Goal: Task Accomplishment & Management: Manage account settings

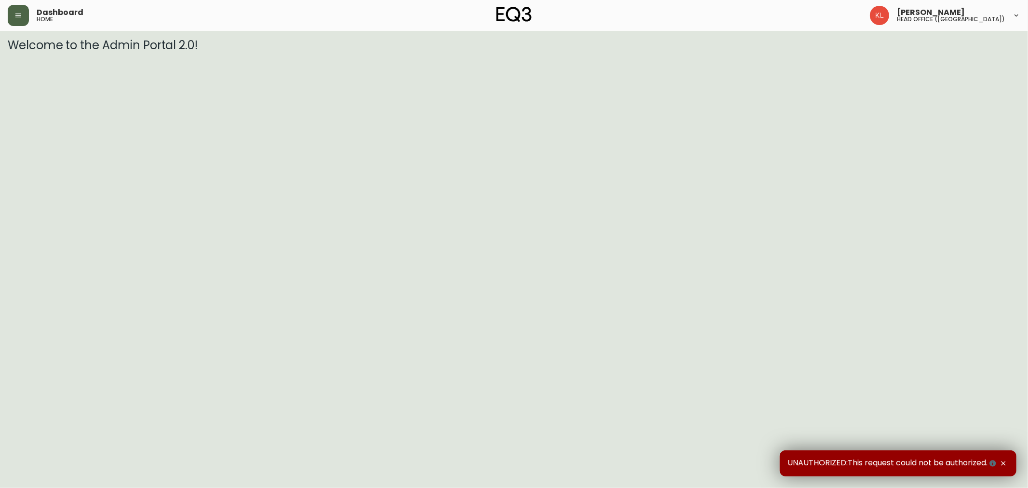
click at [20, 17] on icon "button" at bounding box center [18, 15] width 6 height 4
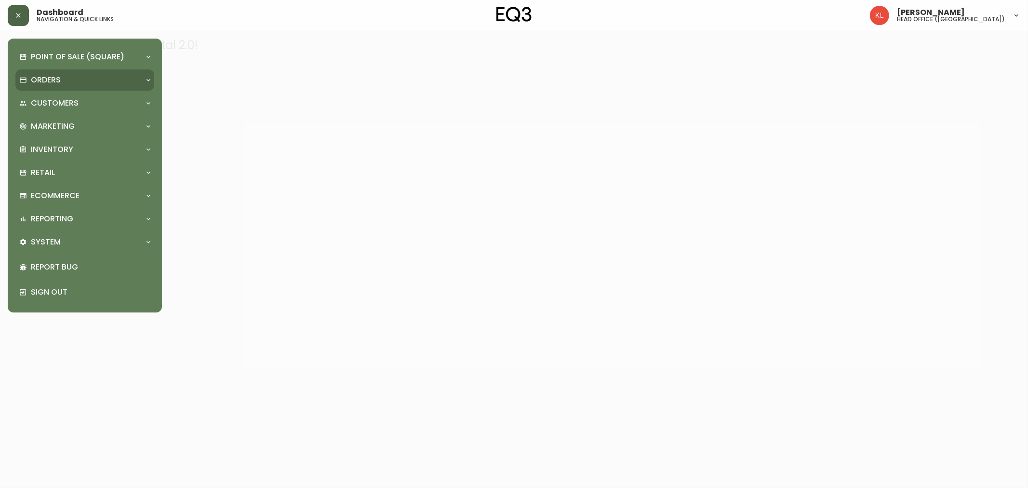
click at [84, 78] on div "Orders" at bounding box center [79, 80] width 121 height 11
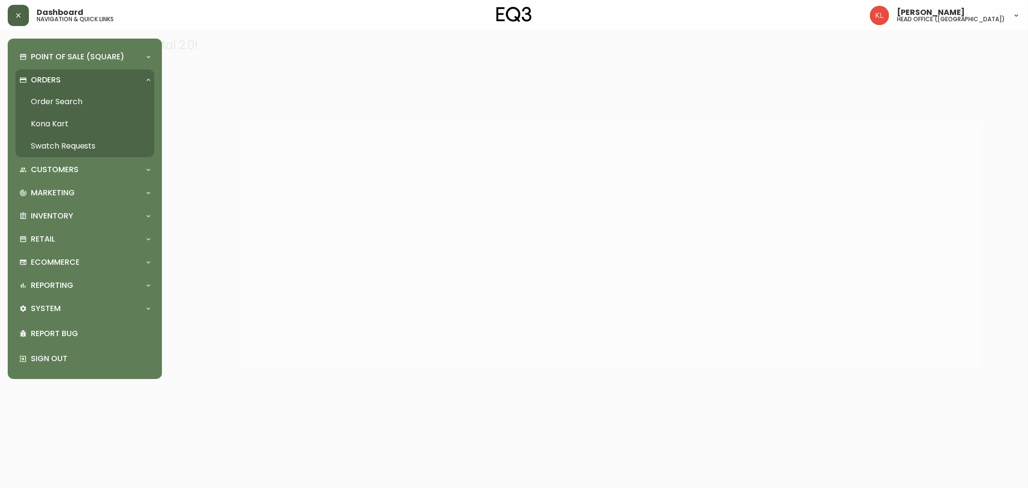
click at [84, 100] on link "Order Search" at bounding box center [84, 102] width 139 height 22
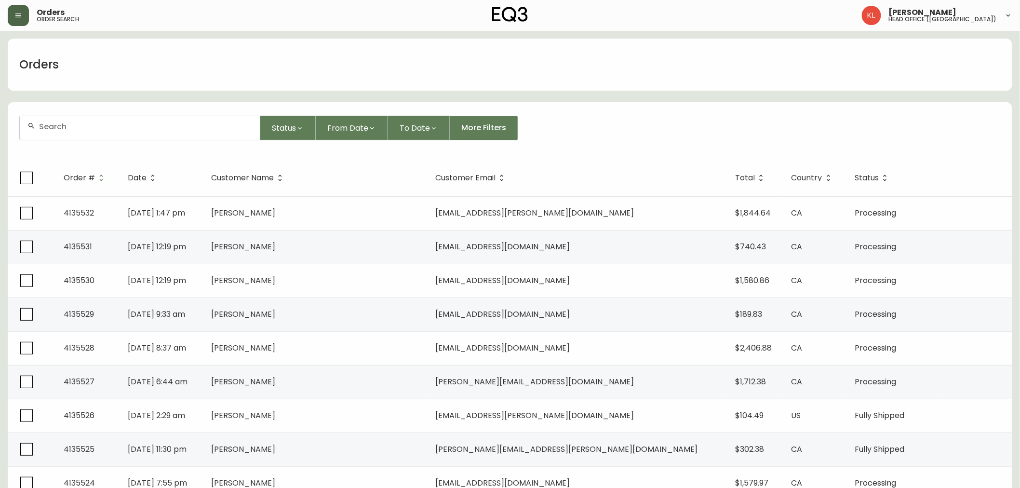
click at [96, 139] on div at bounding box center [139, 128] width 241 height 25
click at [104, 129] on input "text" at bounding box center [145, 126] width 213 height 9
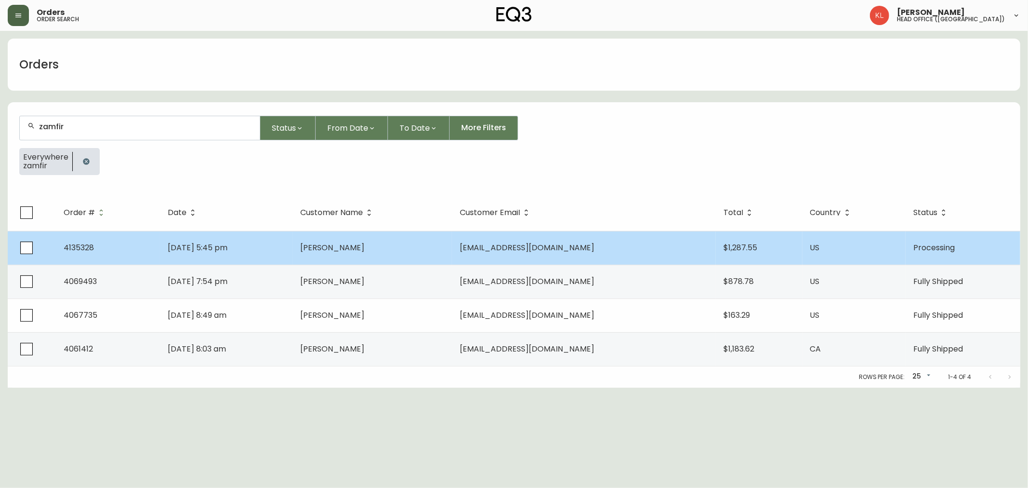
type input "zamfir"
click at [406, 249] on td "[PERSON_NAME]" at bounding box center [371, 248] width 159 height 34
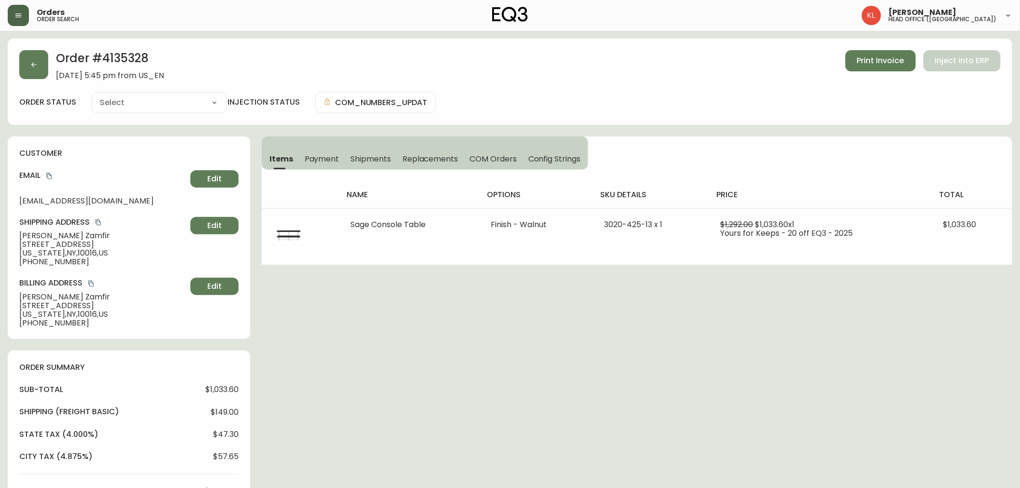
type input "Processing"
select select "PROCESSING"
drag, startPoint x: 135, startPoint y: 54, endPoint x: 102, endPoint y: 54, distance: 33.2
click at [102, 54] on h2 "Order # 4135328" at bounding box center [110, 60] width 108 height 21
copy h2 "4135328"
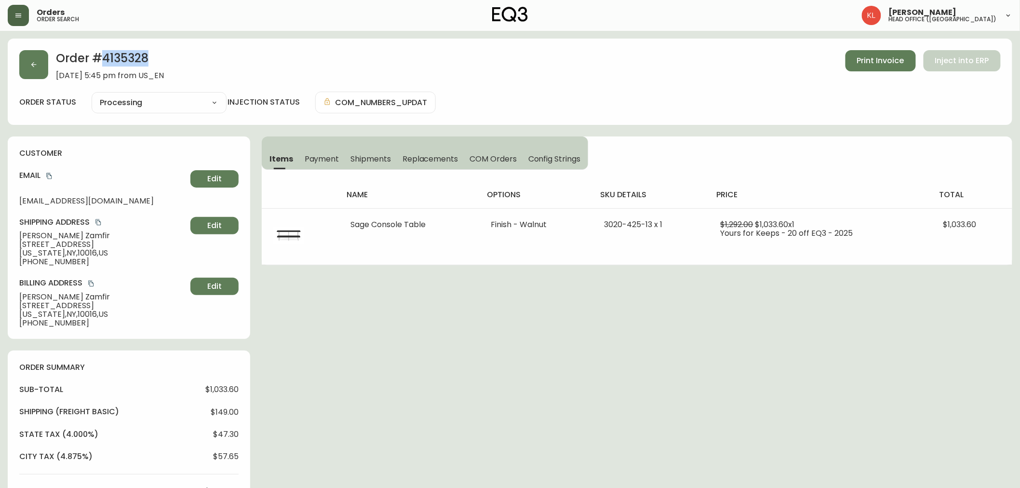
drag, startPoint x: 75, startPoint y: 21, endPoint x: 720, endPoint y: 478, distance: 790.4
click at [145, 0] on html "Orders order search [PERSON_NAME] head office ([GEOGRAPHIC_DATA]) Order # 41353…" at bounding box center [510, 373] width 1020 height 746
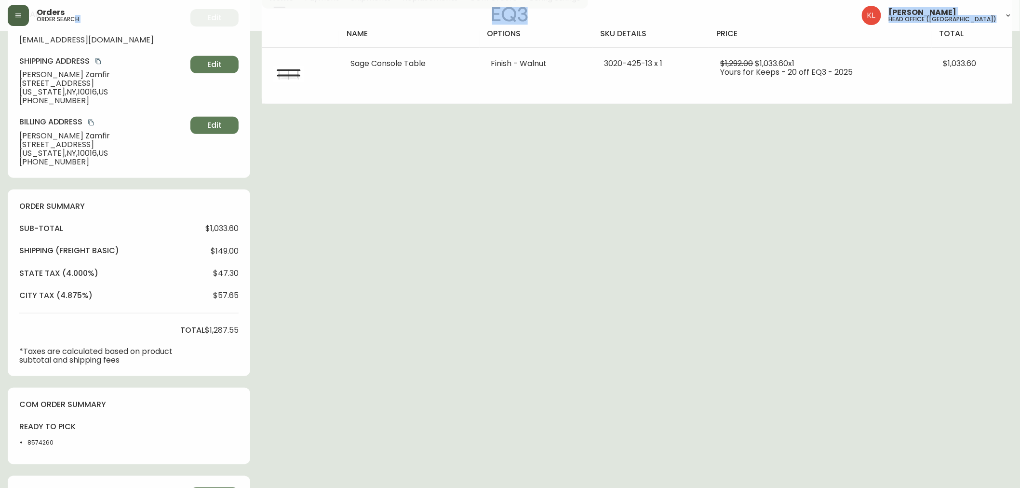
scroll to position [258, 0]
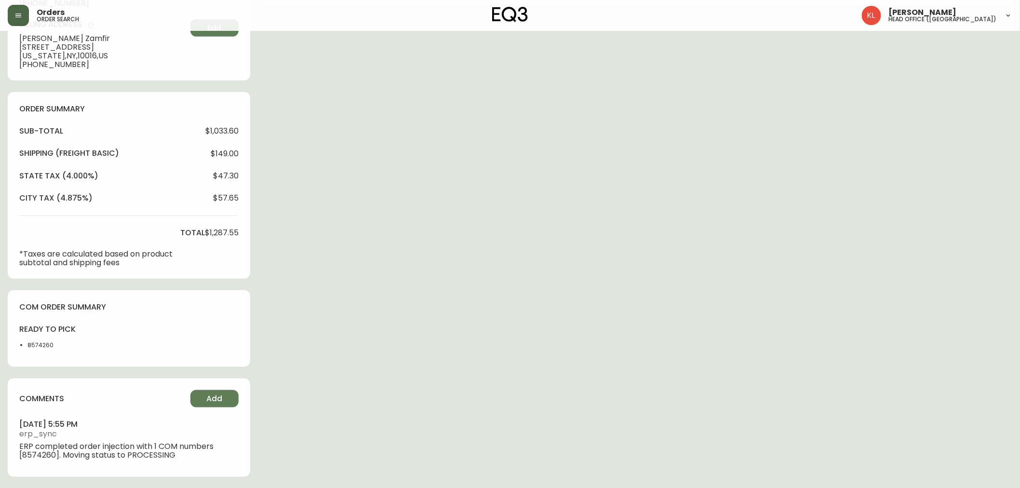
drag, startPoint x: 511, startPoint y: 176, endPoint x: 508, endPoint y: 172, distance: 5.1
click at [511, 176] on div "Order # 4135328 [DATE] 5:45 pm from US_EN Print Invoice Inject into ERP order s…" at bounding box center [510, 134] width 1004 height 708
